Goal: Information Seeking & Learning: Find specific page/section

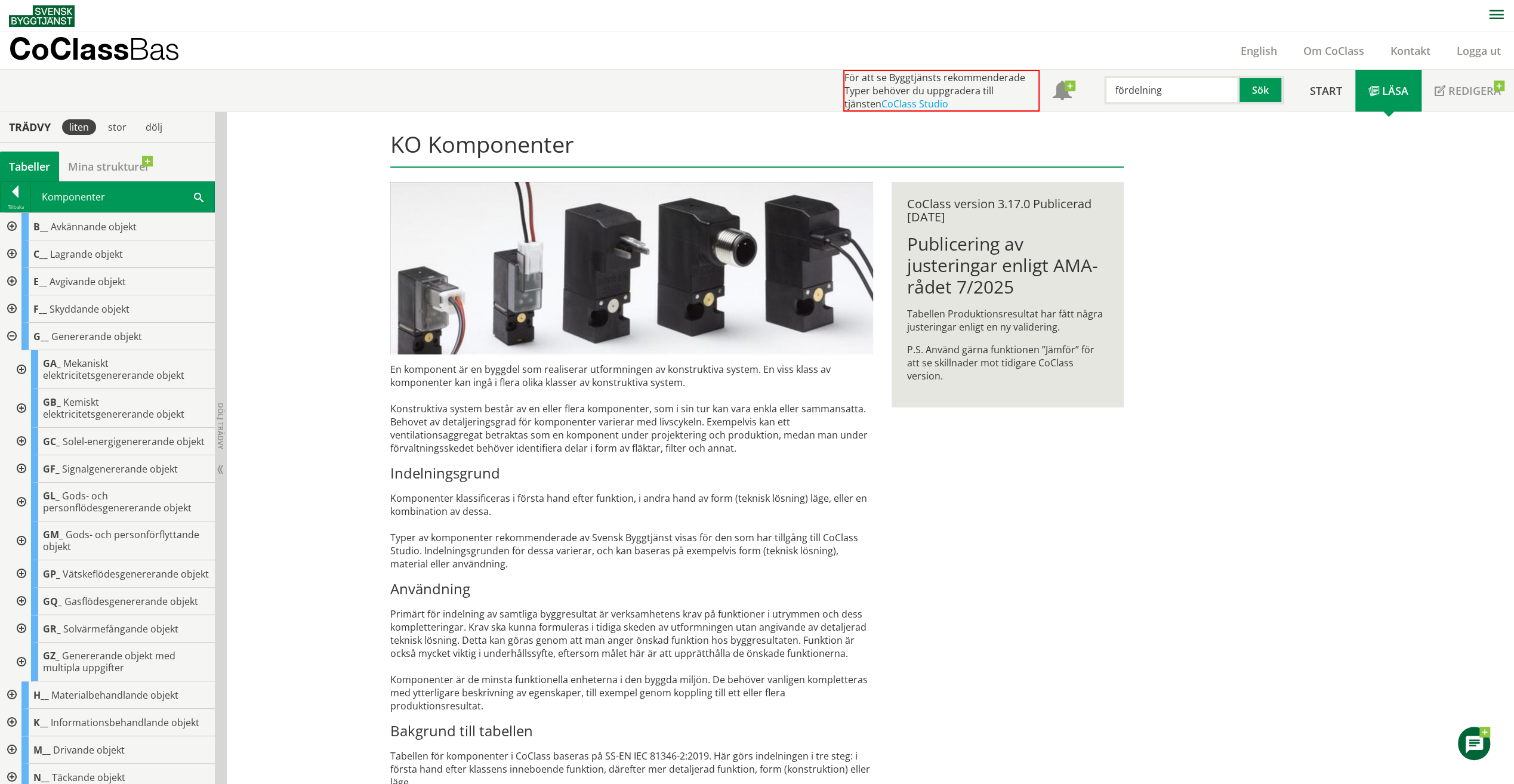
scroll to position [731, 0]
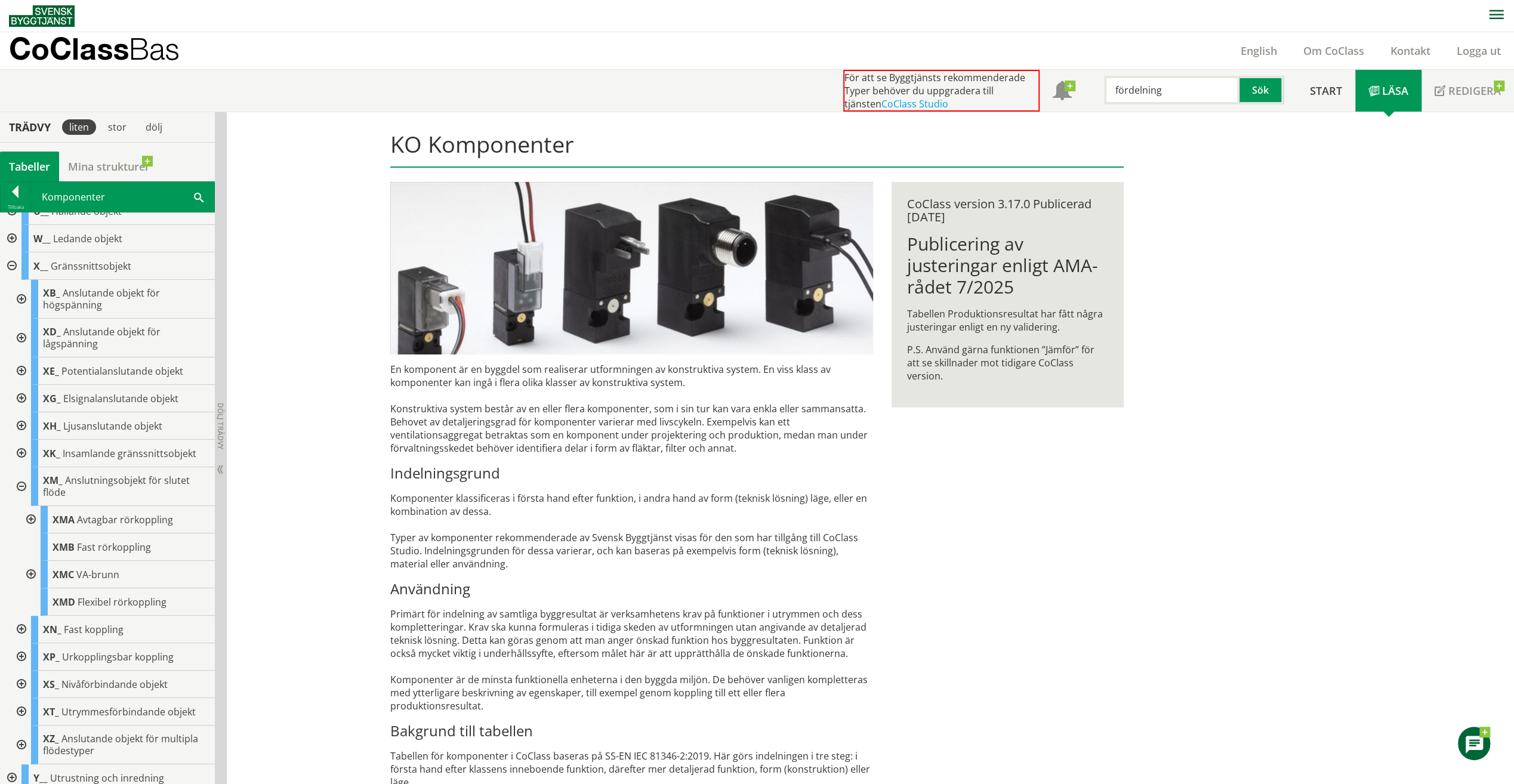
click at [12, 279] on div at bounding box center [11, 266] width 21 height 27
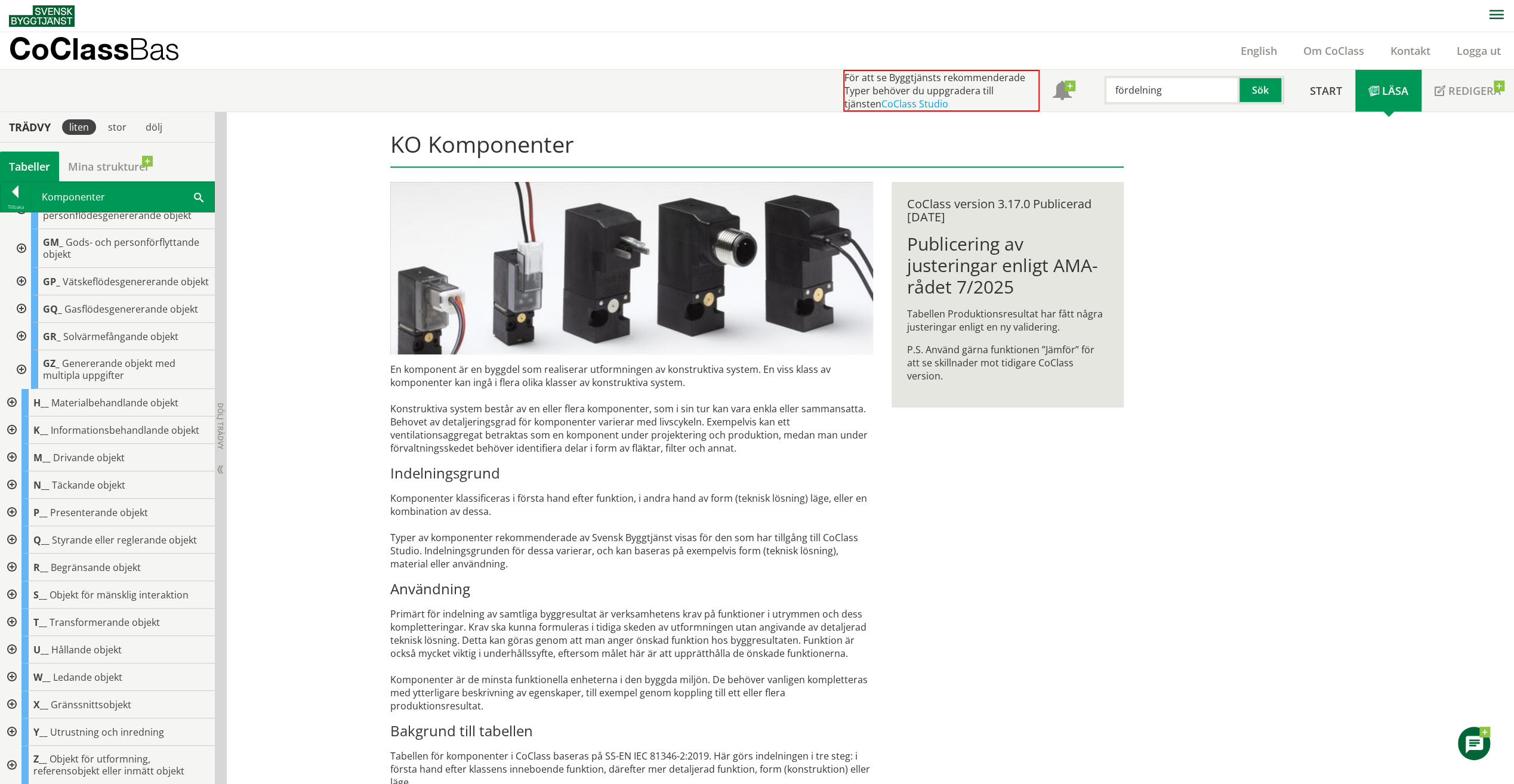
click at [17, 188] on div at bounding box center [15, 194] width 30 height 17
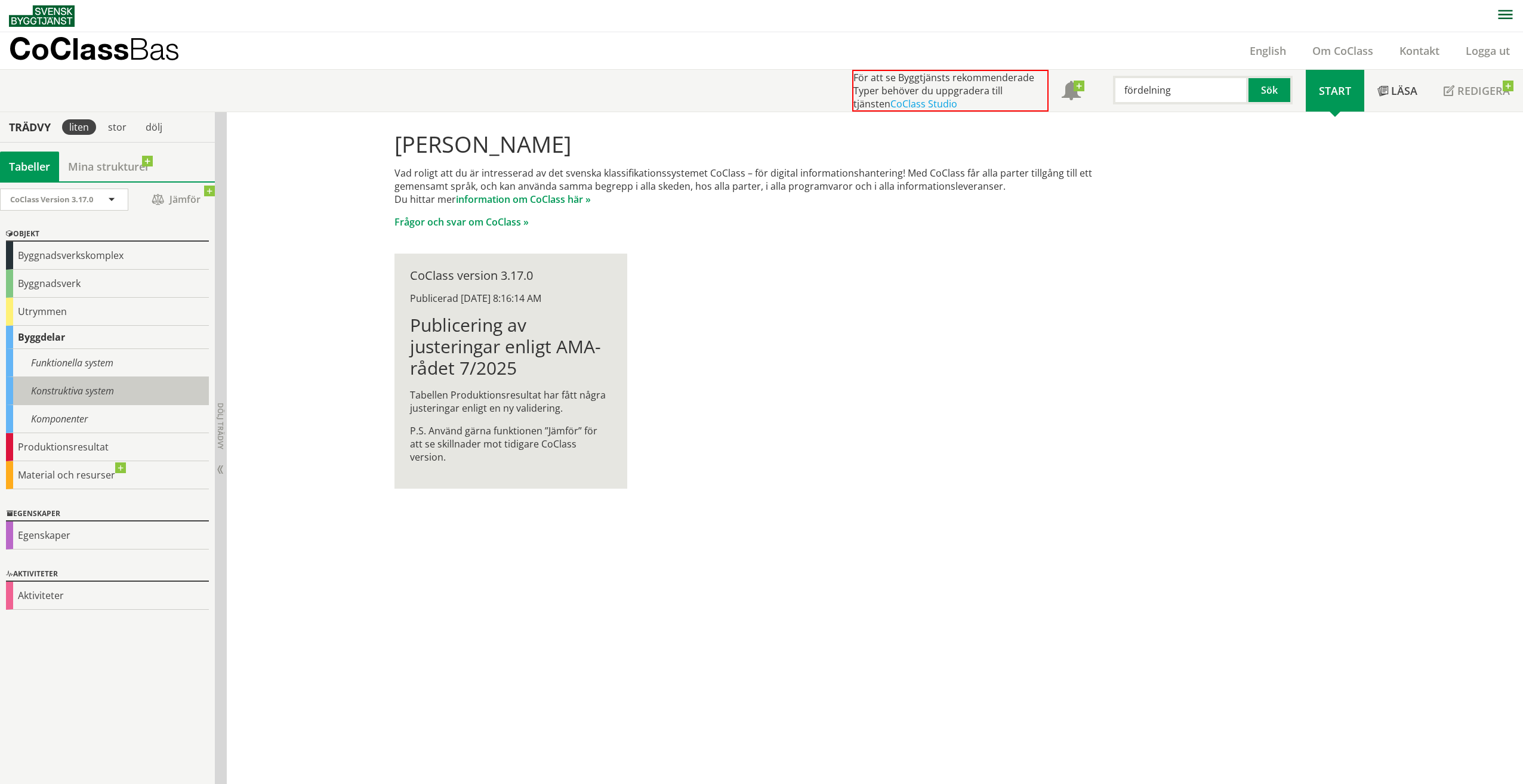
click at [87, 390] on div "Konstruktiva system" at bounding box center [107, 390] width 203 height 28
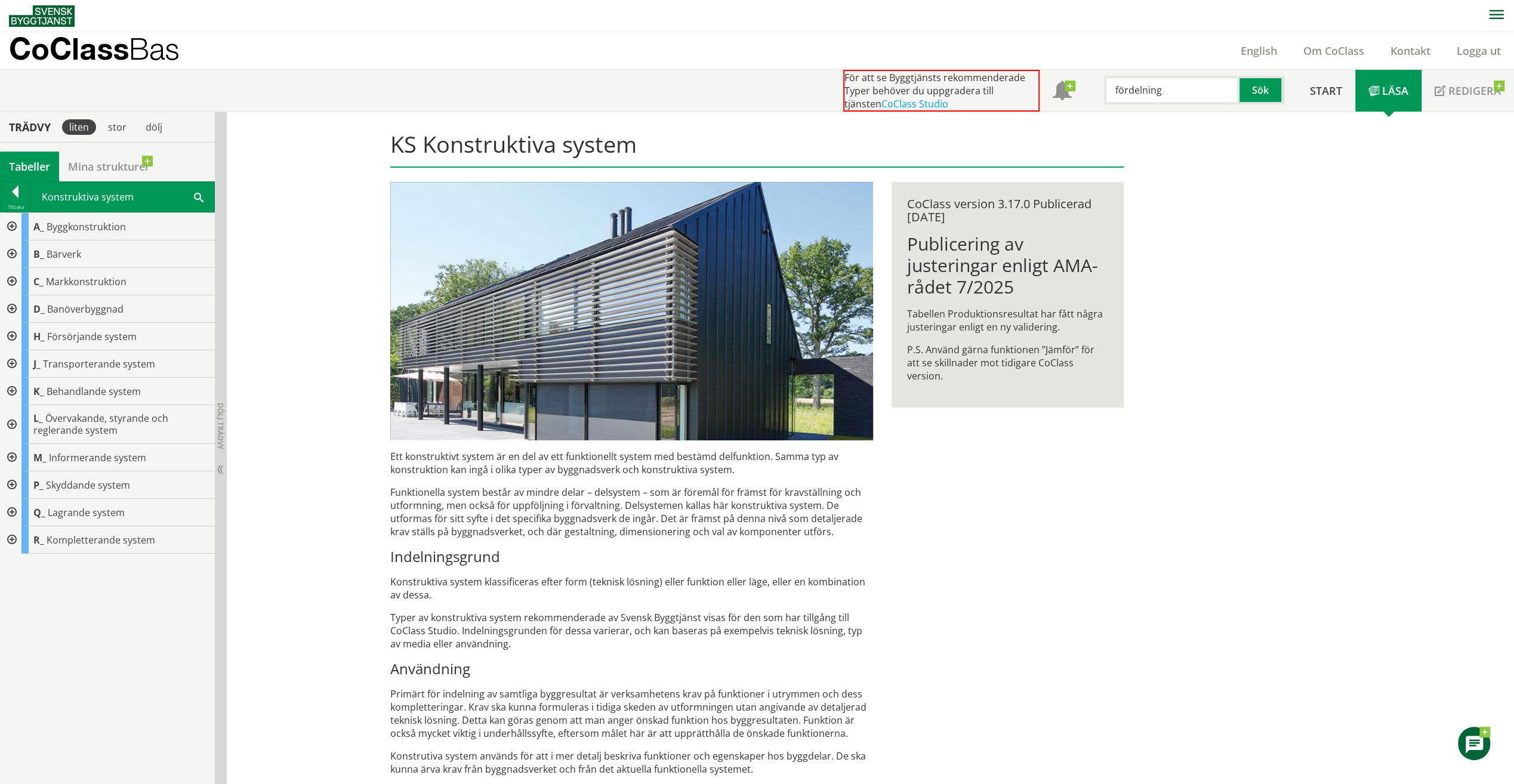
click at [11, 365] on div at bounding box center [11, 364] width 21 height 27
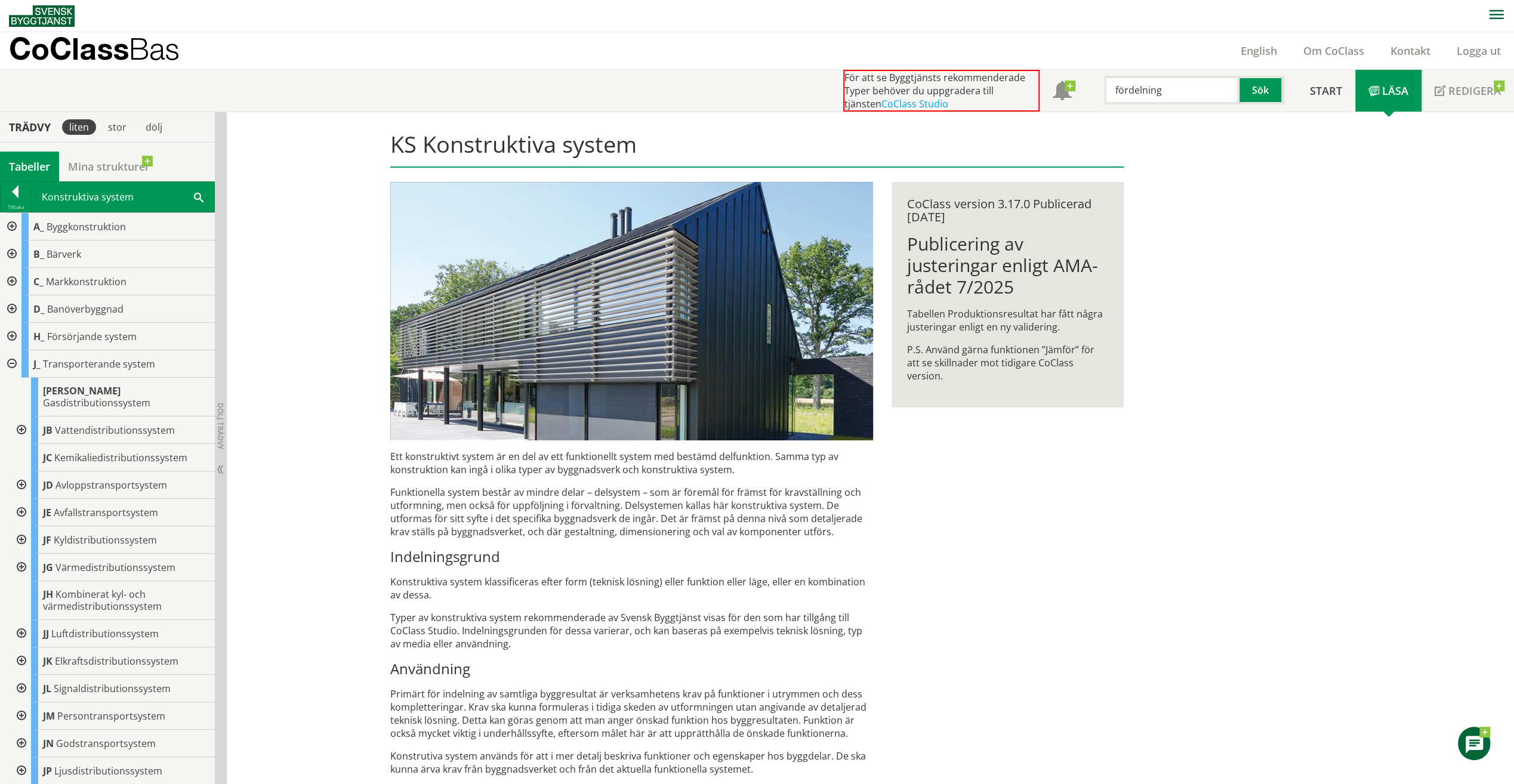
click at [24, 553] on div at bounding box center [21, 567] width 21 height 27
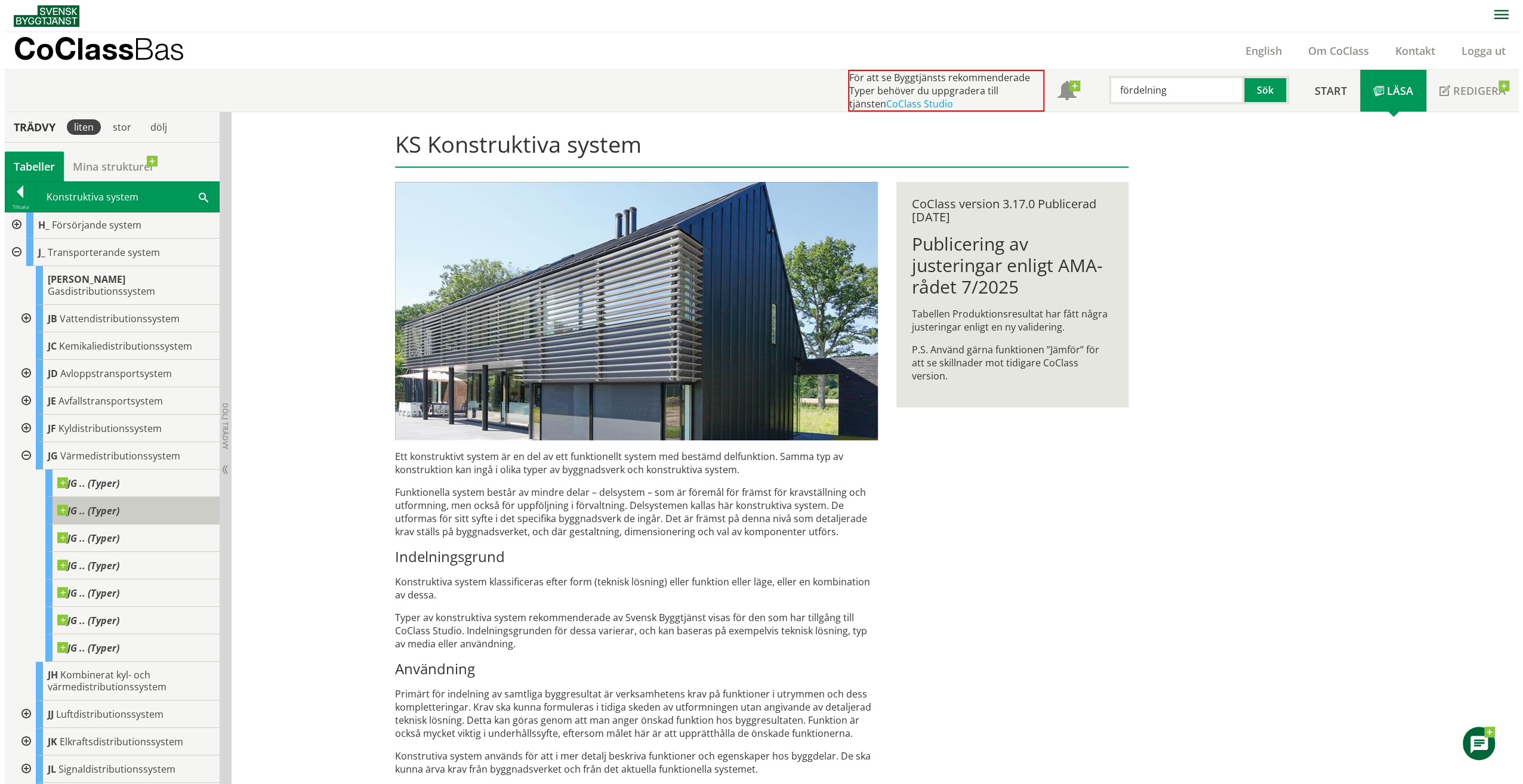
scroll to position [120, 0]
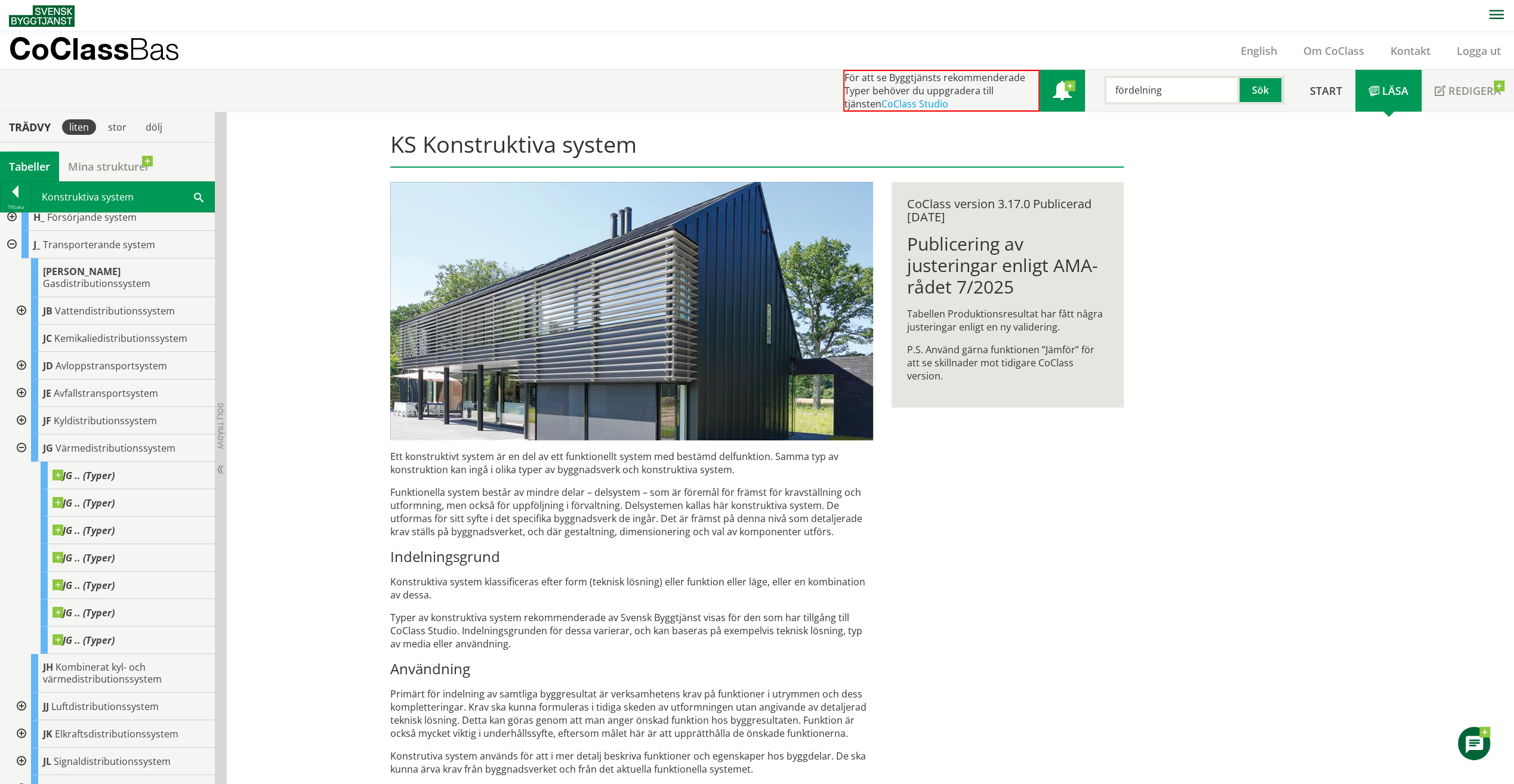
drag, startPoint x: 1171, startPoint y: 95, endPoint x: 1041, endPoint y: 88, distance: 130.2
click at [1041, 88] on div "För att se Byggtjänsts rekommenderade Typer behöver du uppgradera till tjänsten…" at bounding box center [1069, 91] width 453 height 42
type input "golvvärme"
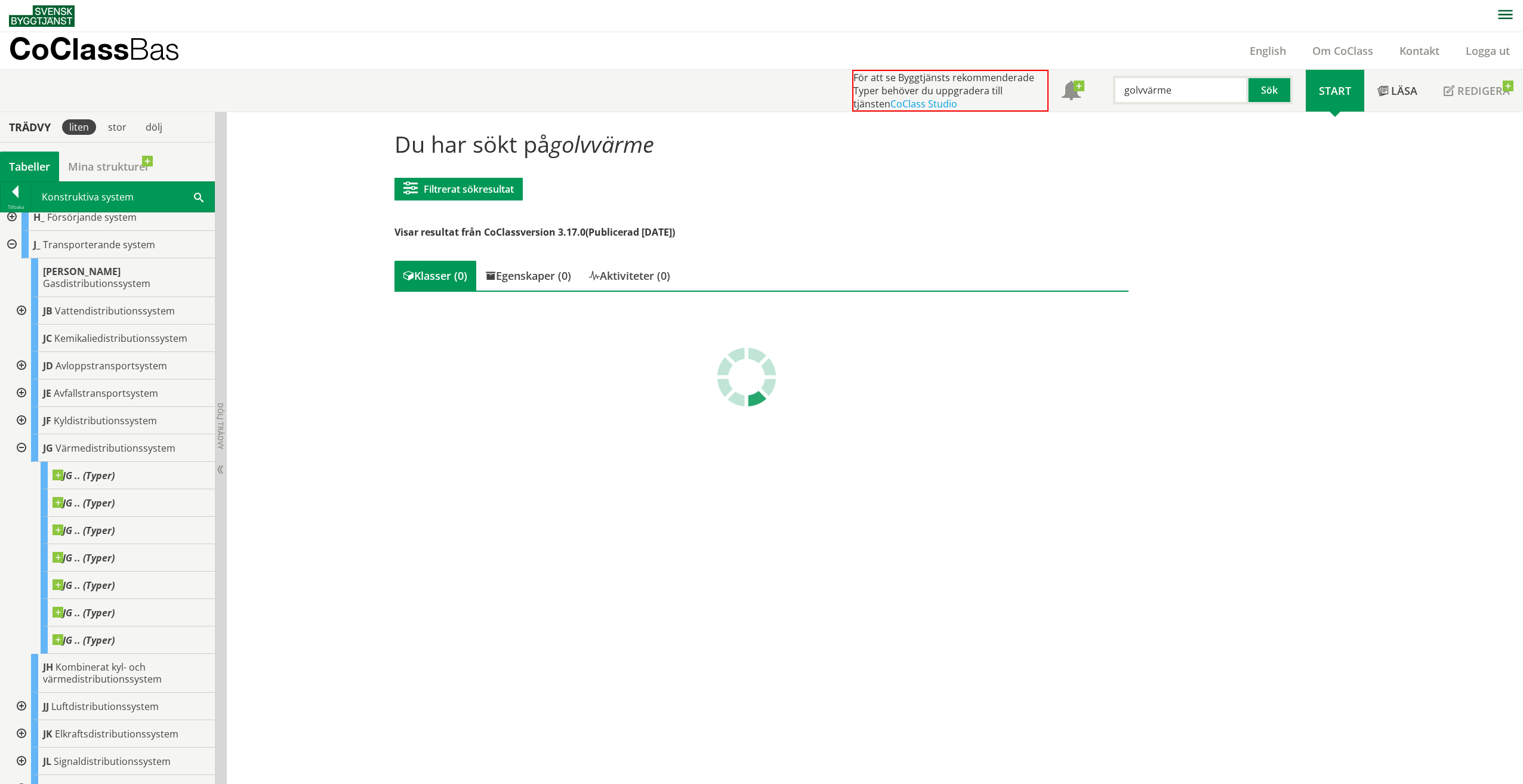
scroll to position [120, 0]
click at [18, 435] on div at bounding box center [21, 448] width 21 height 27
